Goal: Information Seeking & Learning: Learn about a topic

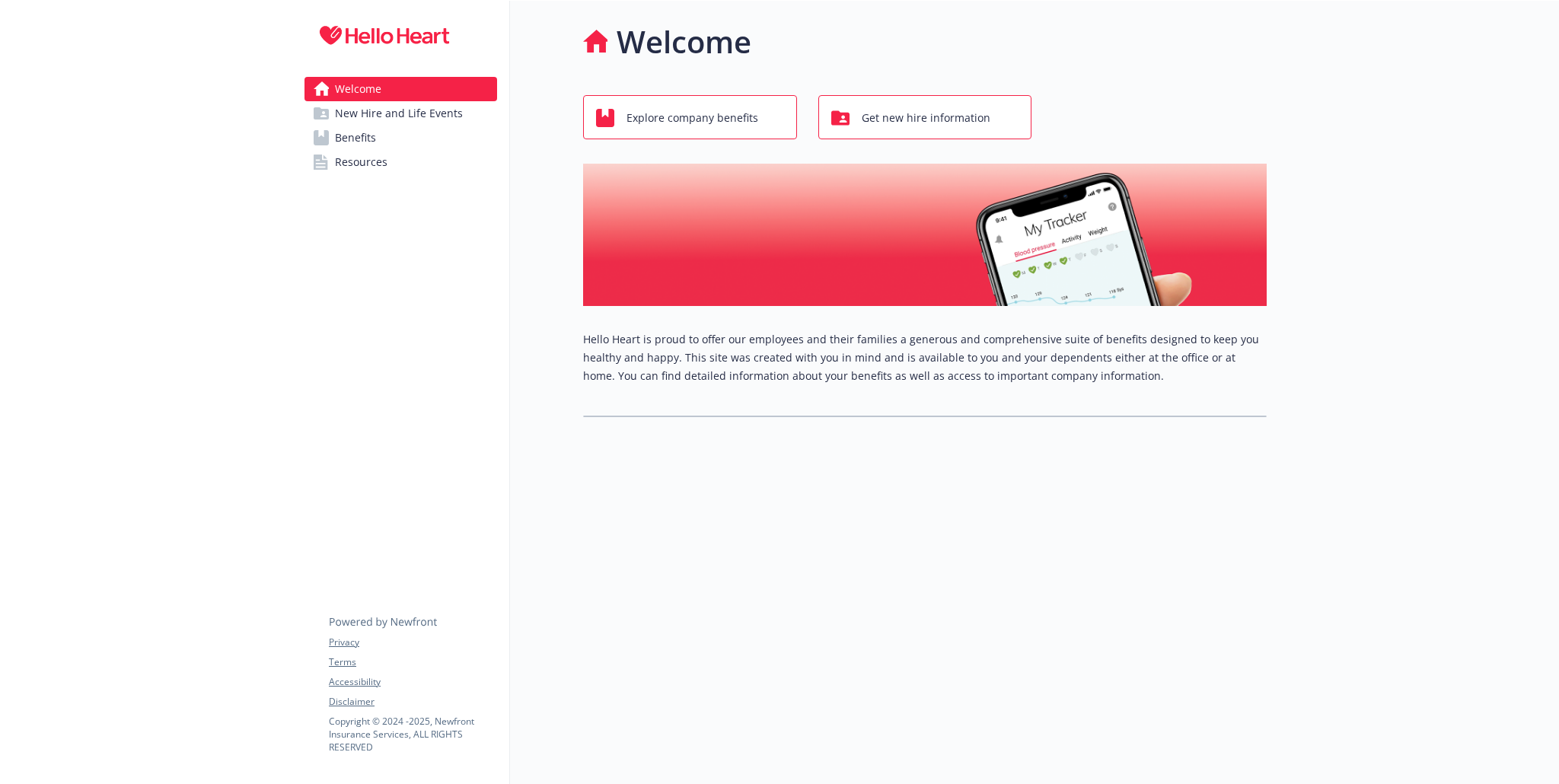
click at [406, 119] on span "New Hire and Life Events" at bounding box center [399, 113] width 128 height 24
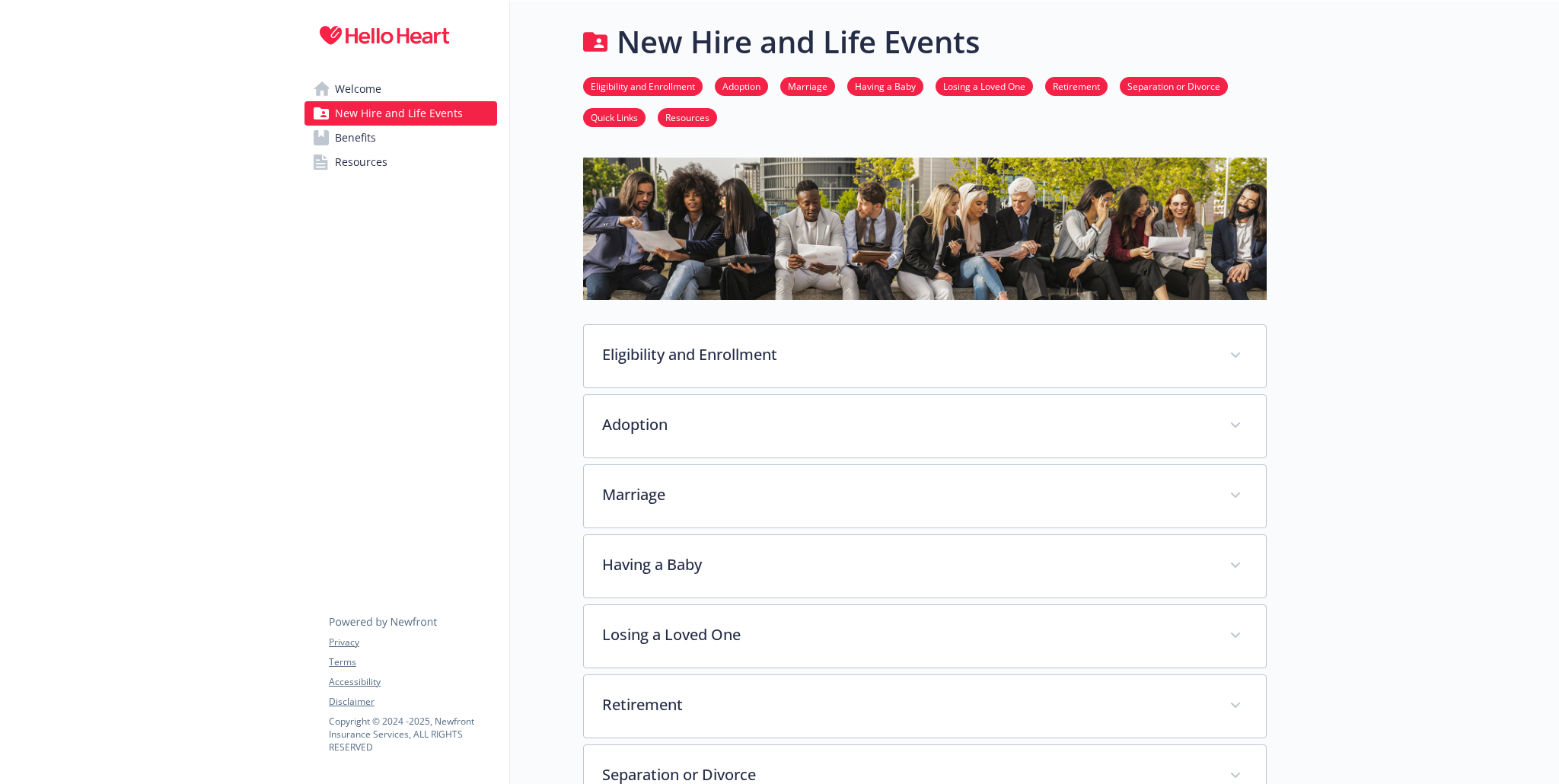
click at [384, 140] on link "Benefits" at bounding box center [400, 137] width 192 height 24
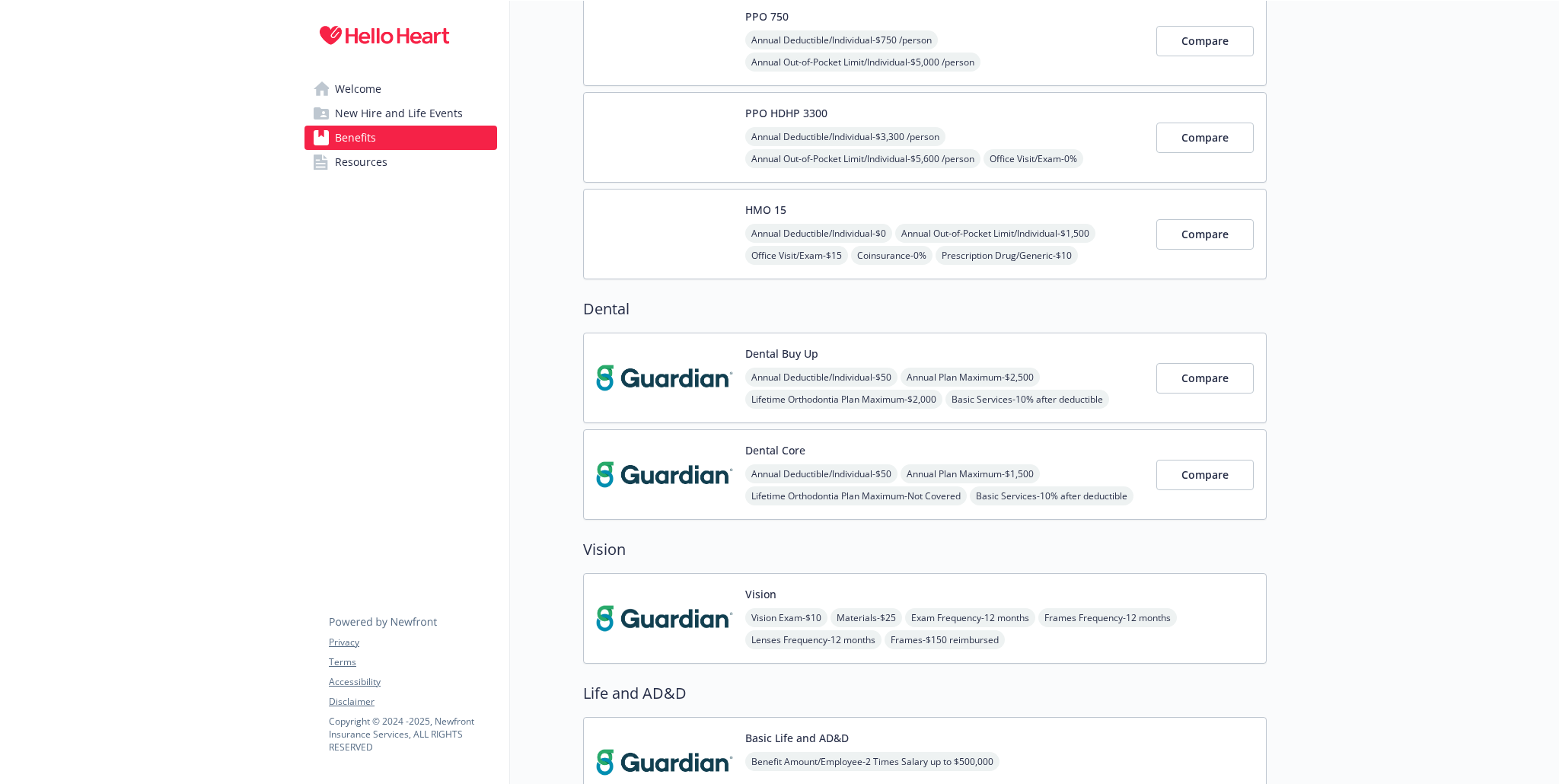
scroll to position [55, 0]
